Goal: Task Accomplishment & Management: Manage account settings

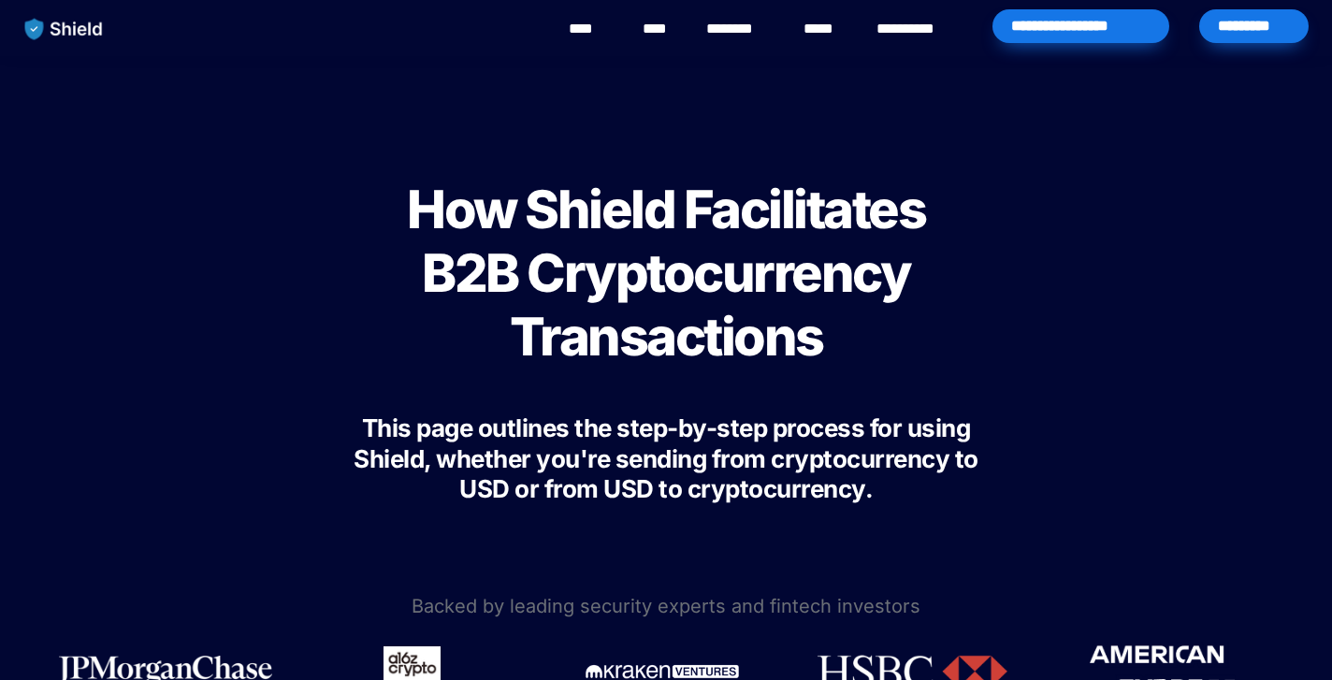
click at [1260, 36] on div "*********" at bounding box center [1254, 26] width 110 height 34
